Goal: Information Seeking & Learning: Learn about a topic

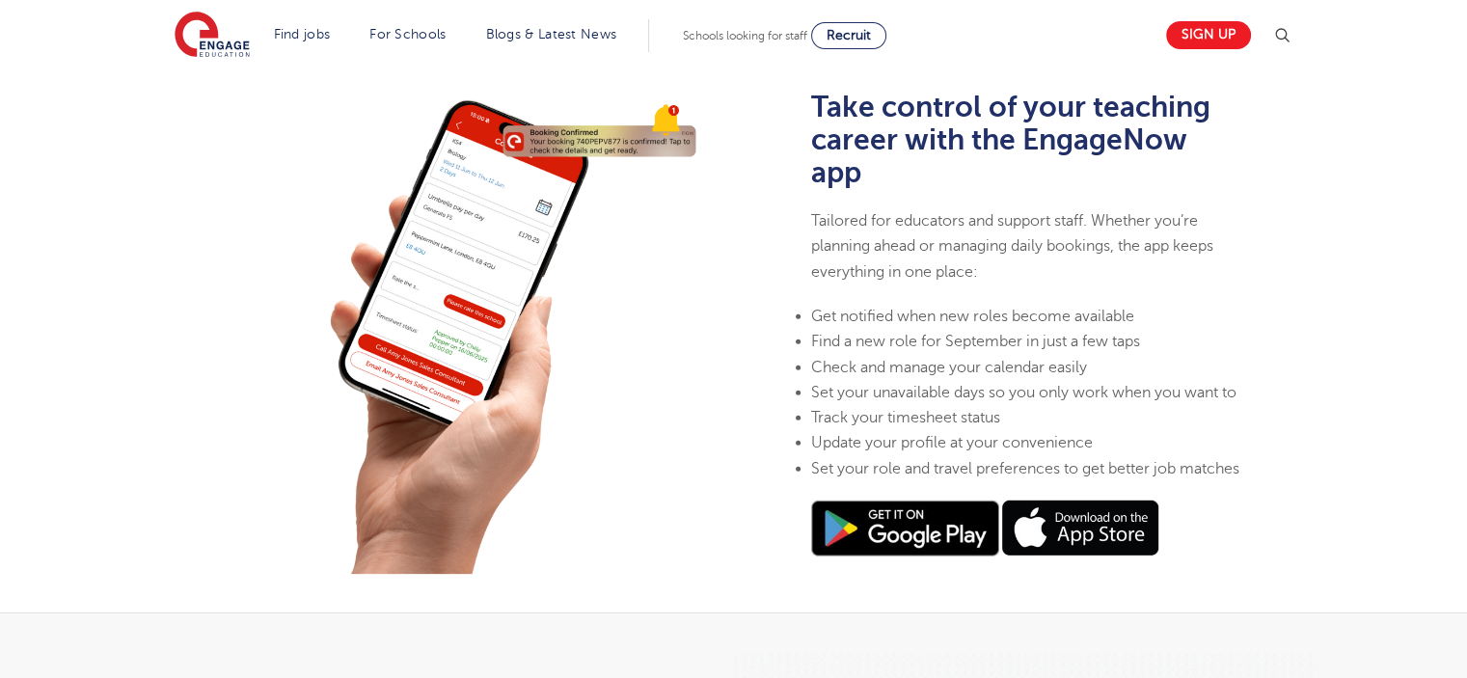
scroll to position [579, 0]
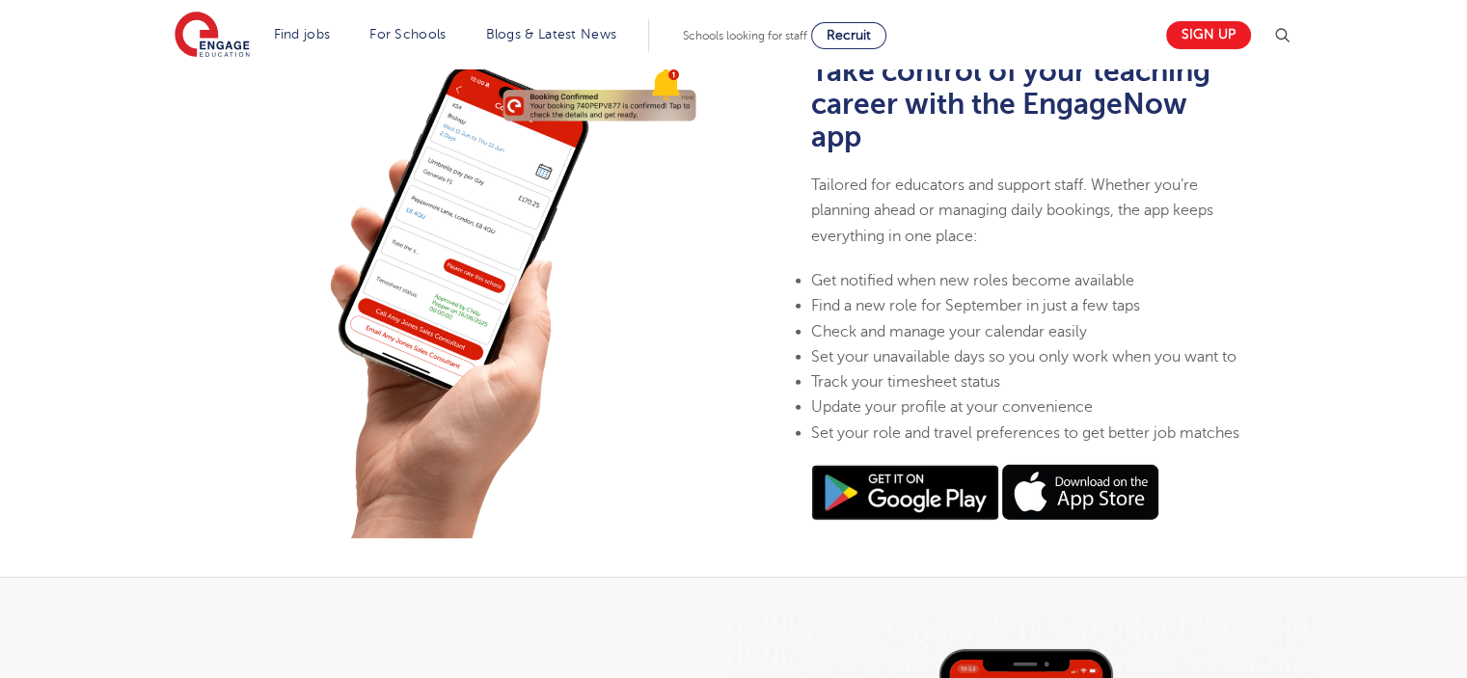
click at [939, 501] on img at bounding box center [905, 493] width 188 height 56
click at [1049, 503] on img at bounding box center [1078, 492] width 159 height 55
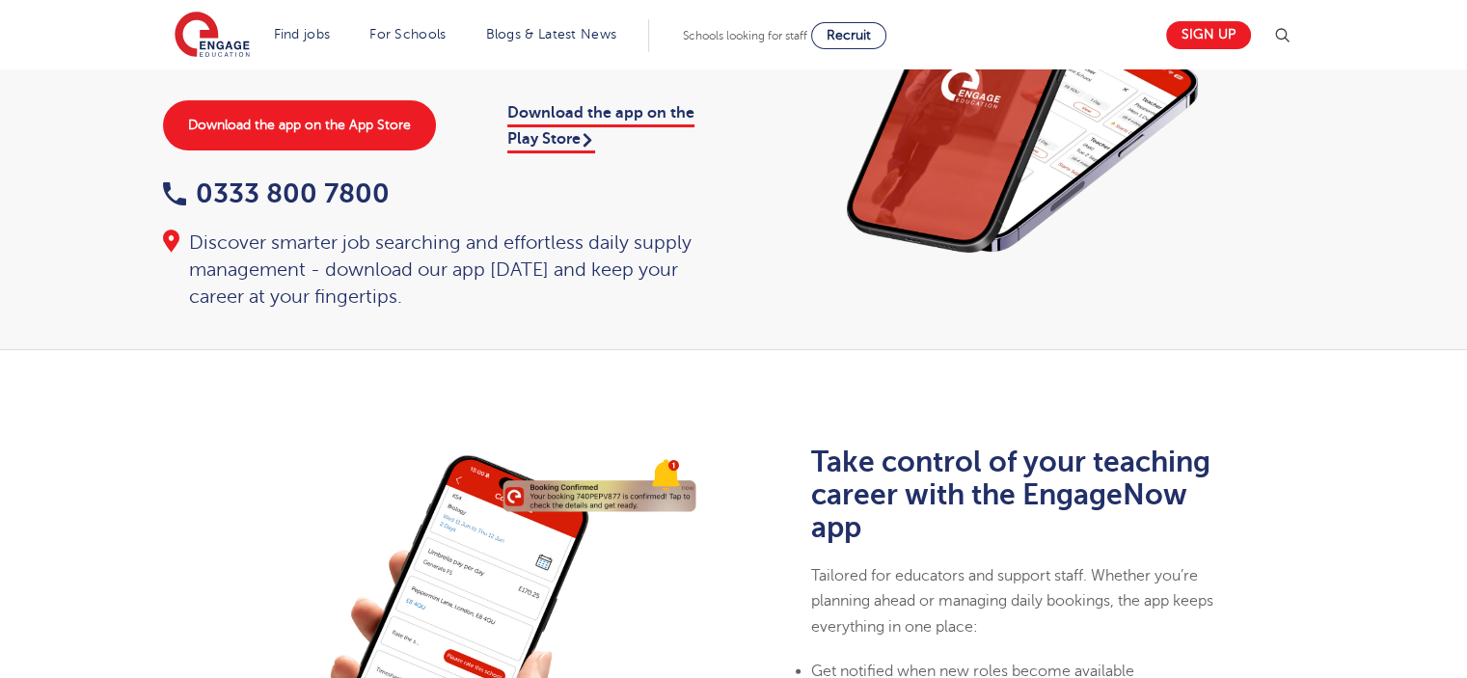
scroll to position [0, 0]
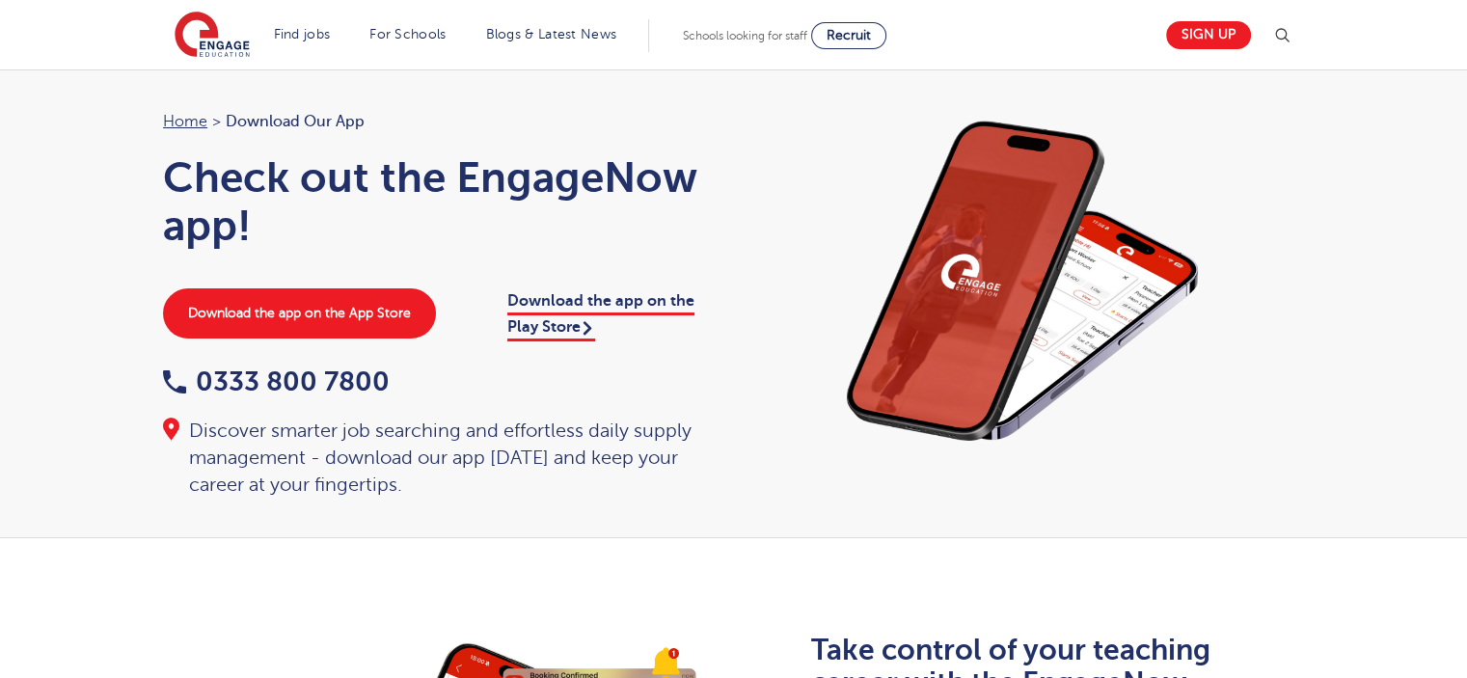
click at [651, 118] on ol "Home > Download our app" at bounding box center [439, 121] width 552 height 25
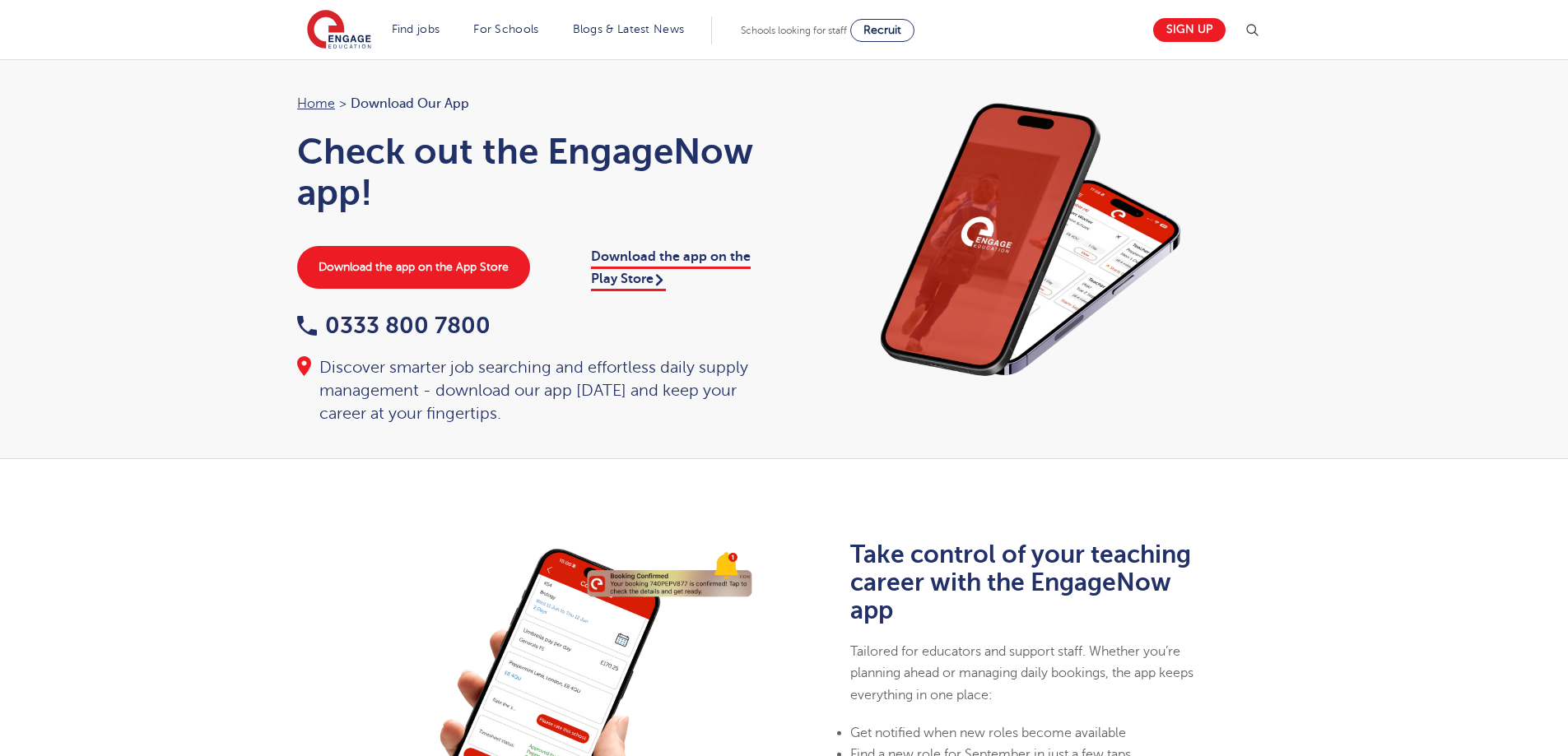
scroll to position [494, 0]
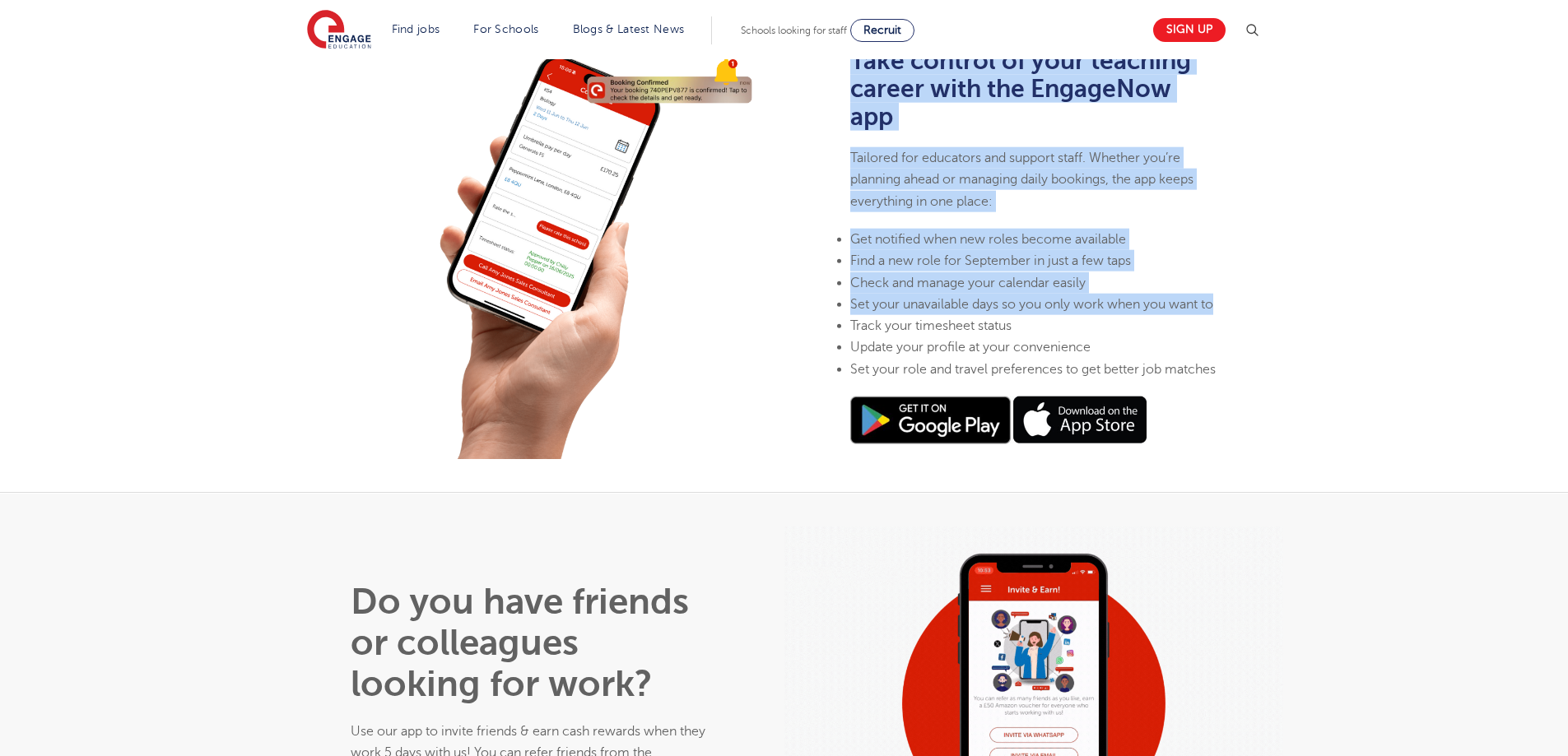
drag, startPoint x: 803, startPoint y: 201, endPoint x: 1005, endPoint y: 311, distance: 230.0
click at [1005, 311] on div "Take control of your teaching career with the EngageNow app Tailored for educat…" at bounding box center [1034, 253] width 499 height 411
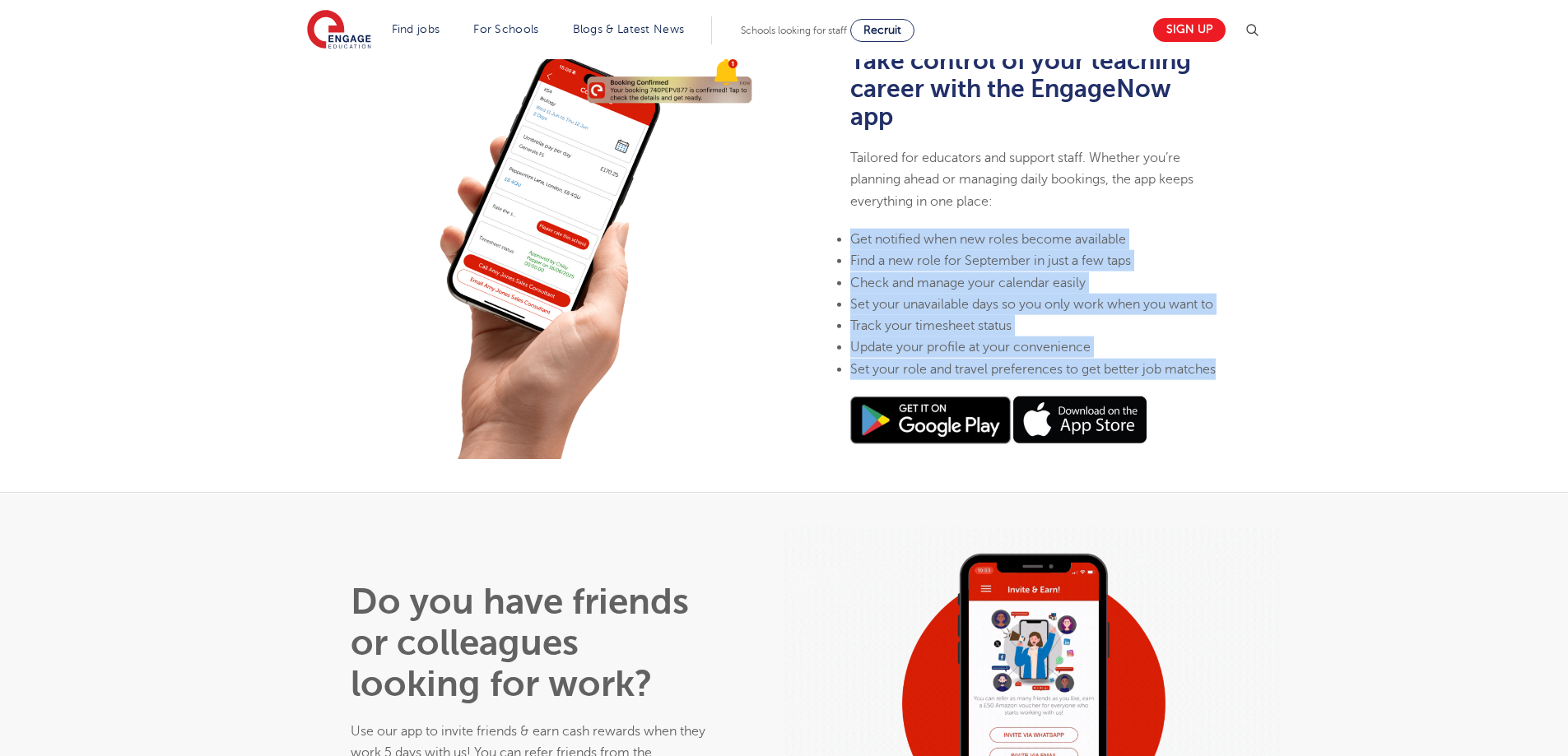
drag, startPoint x: 959, startPoint y: 389, endPoint x: 853, endPoint y: 223, distance: 197.0
click at [853, 229] on ul "Get notified when new roles become available Find a new role for September in j…" at bounding box center [1034, 304] width 367 height 151
copy ul "Get notified when new roles become available Find a new role for September in j…"
